Goal: Transaction & Acquisition: Obtain resource

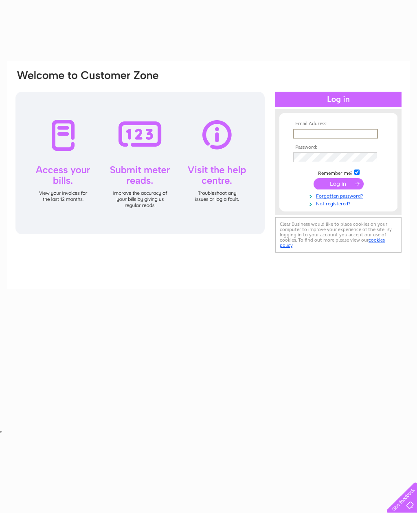
click at [336, 168] on td "Remember me?" at bounding box center [338, 172] width 95 height 8
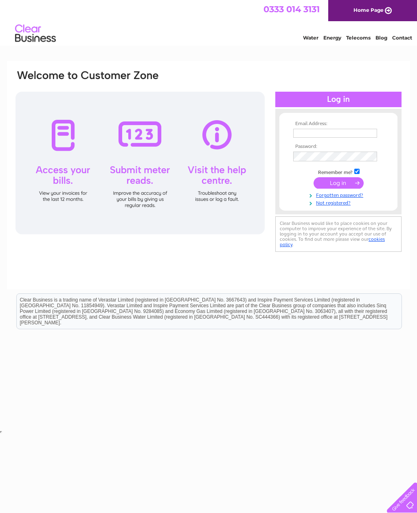
click at [334, 130] on input "text" at bounding box center [336, 133] width 84 height 9
type input "Beardedladytattoostudio@yahoo.com"
click at [343, 183] on input "submit" at bounding box center [339, 182] width 50 height 11
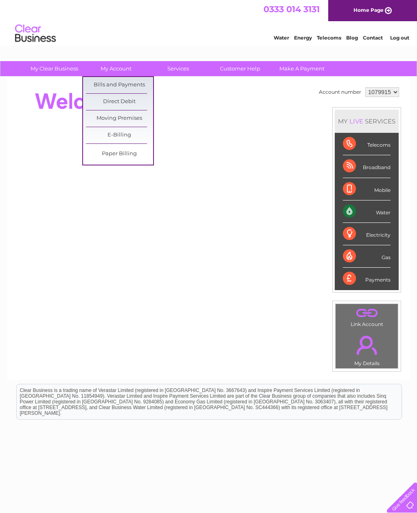
click at [99, 84] on link "Bills and Payments" at bounding box center [119, 85] width 67 height 16
click at [102, 83] on link "Bills and Payments" at bounding box center [119, 85] width 67 height 16
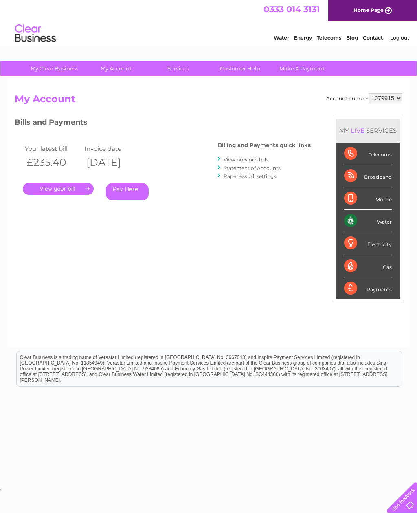
click at [84, 190] on link "." at bounding box center [58, 189] width 71 height 12
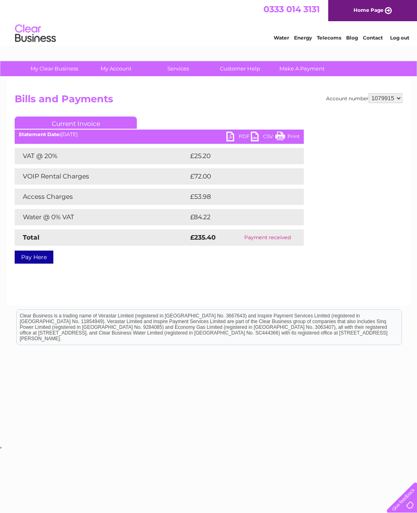
click at [237, 138] on link "PDF" at bounding box center [239, 138] width 24 height 12
click at [402, 33] on div "Water Energy Telecoms Blog Contact Log out" at bounding box center [338, 34] width 160 height 17
click at [406, 36] on link "Log out" at bounding box center [400, 38] width 19 height 6
